Goal: Use online tool/utility: Utilize a website feature to perform a specific function

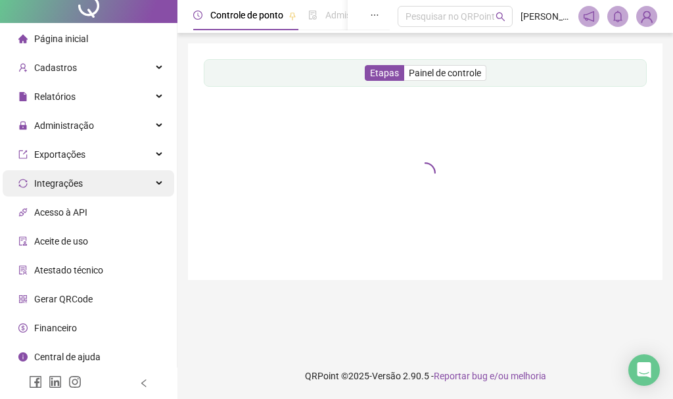
scroll to position [12, 0]
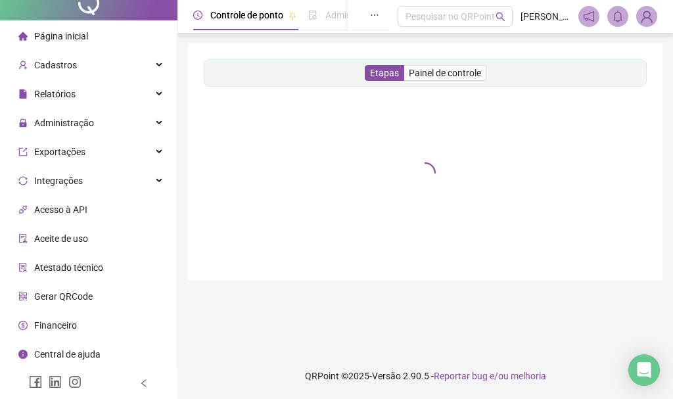
click at [69, 297] on span "Gerar QRCode" at bounding box center [63, 296] width 59 height 11
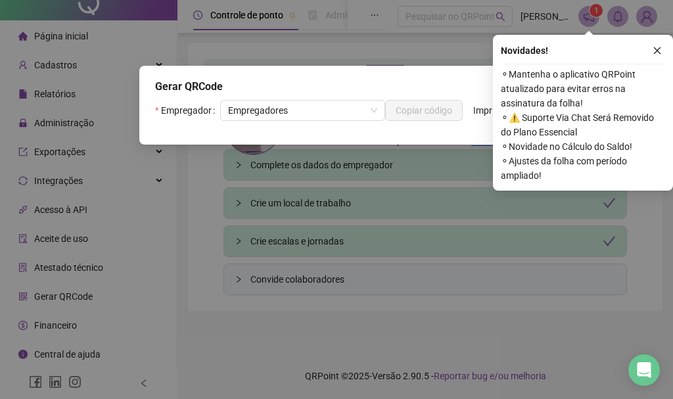
click at [66, 297] on div "Gerar QRCode Empregador Empregadores Copiar código Imprimir" at bounding box center [336, 199] width 673 height 399
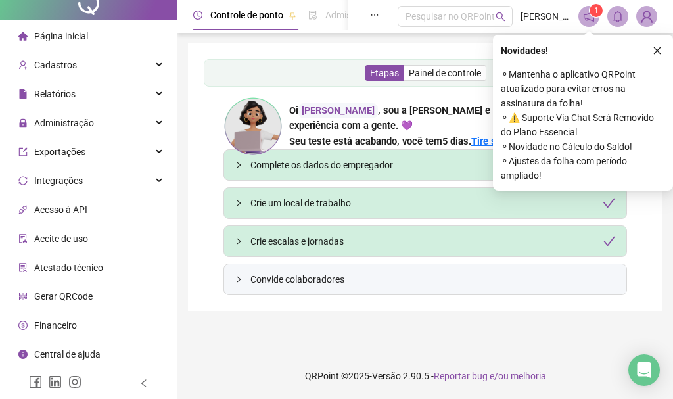
click at [66, 297] on span "Gerar QRCode" at bounding box center [63, 296] width 59 height 11
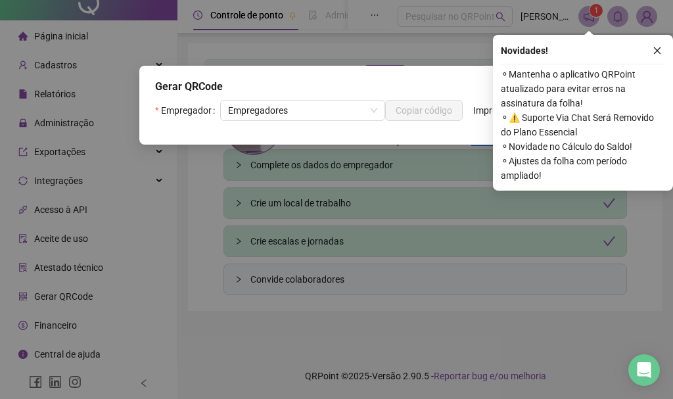
click at [657, 48] on icon "close" at bounding box center [657, 50] width 9 height 9
click at [657, 51] on div "Gerar QRCode Empregador Empregadores Copiar código Imprimir" at bounding box center [336, 199] width 673 height 399
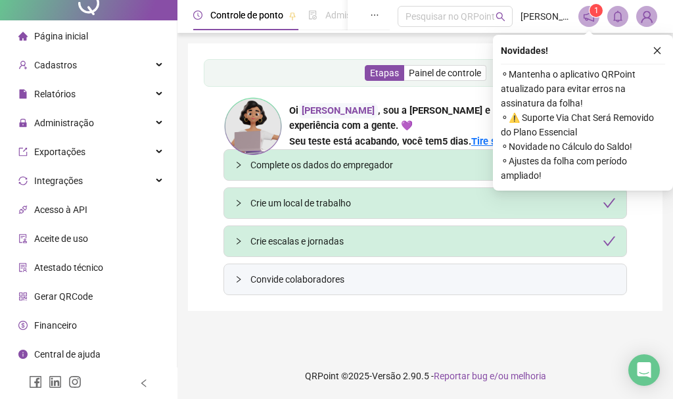
click at [657, 49] on div "Controle de ponto Admissão digital Gestão de férias Painel do DP Folha de pagam…" at bounding box center [426, 199] width 496 height 399
click at [659, 52] on div "Controle de ponto Admissão digital Gestão de férias Painel do DP Folha de pagam…" at bounding box center [426, 199] width 496 height 399
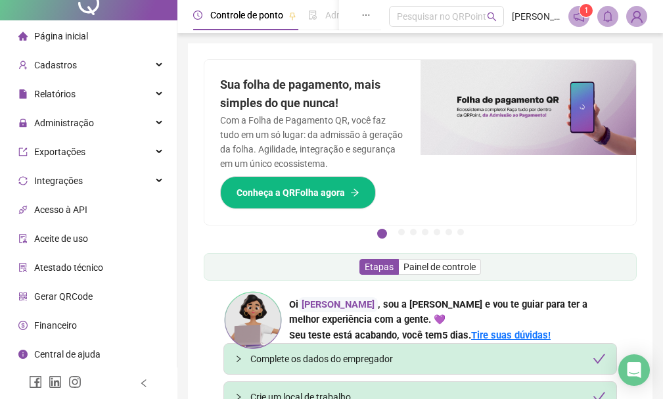
click at [66, 300] on span "Gerar QRCode" at bounding box center [63, 296] width 59 height 11
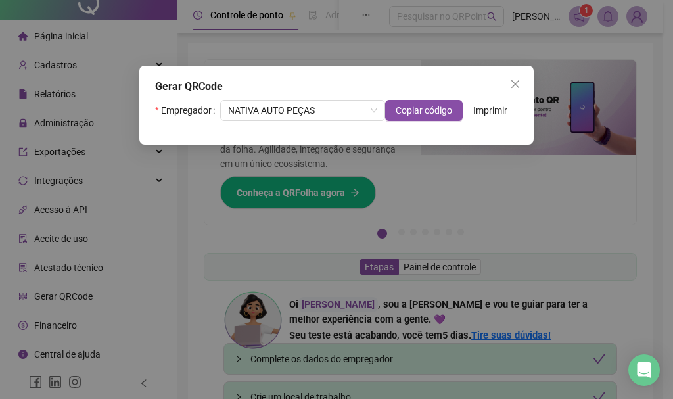
click at [493, 109] on span "Imprimir" at bounding box center [490, 110] width 34 height 14
